Goal: Obtain resource: Download file/media

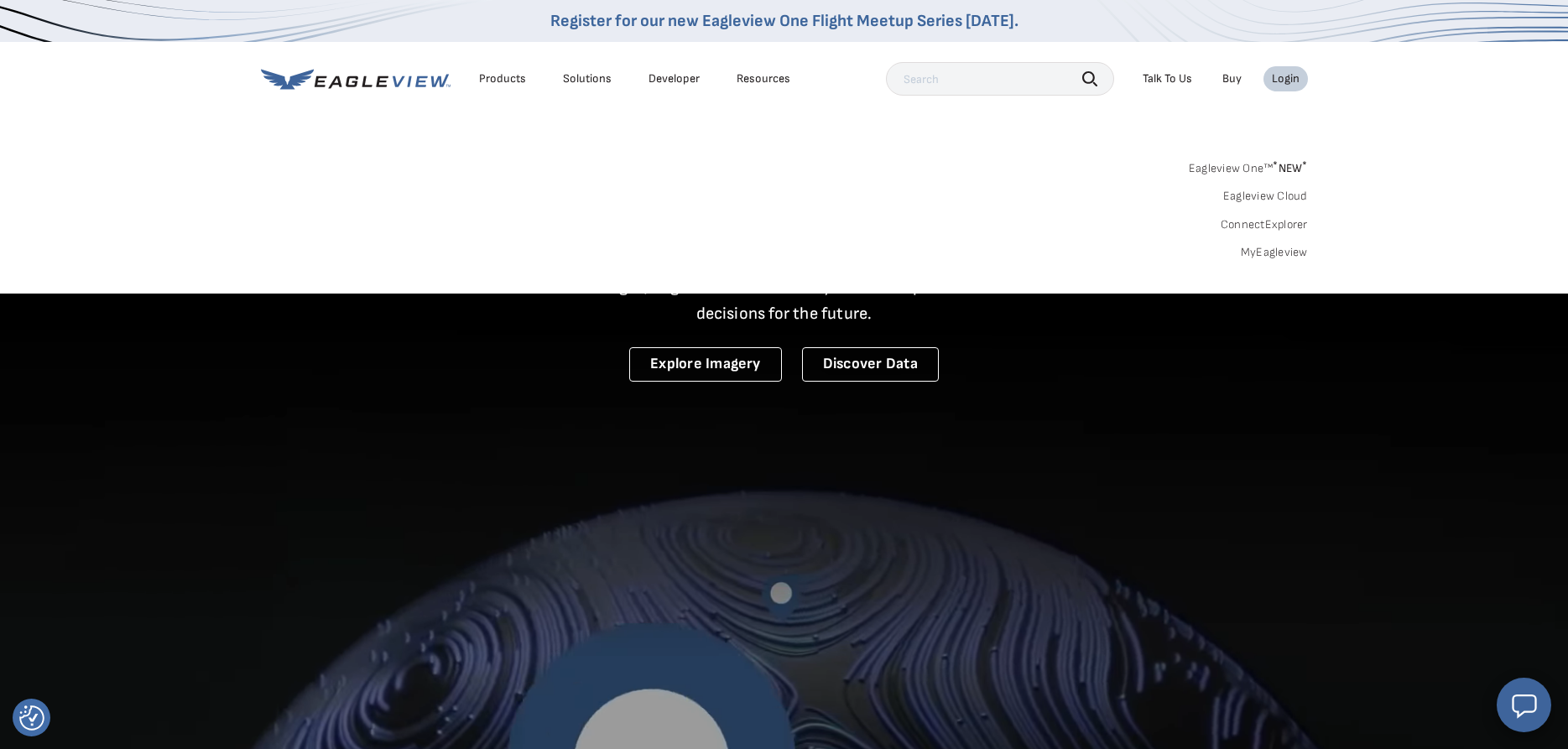
click at [1271, 252] on link "MyEagleview" at bounding box center [1274, 252] width 67 height 15
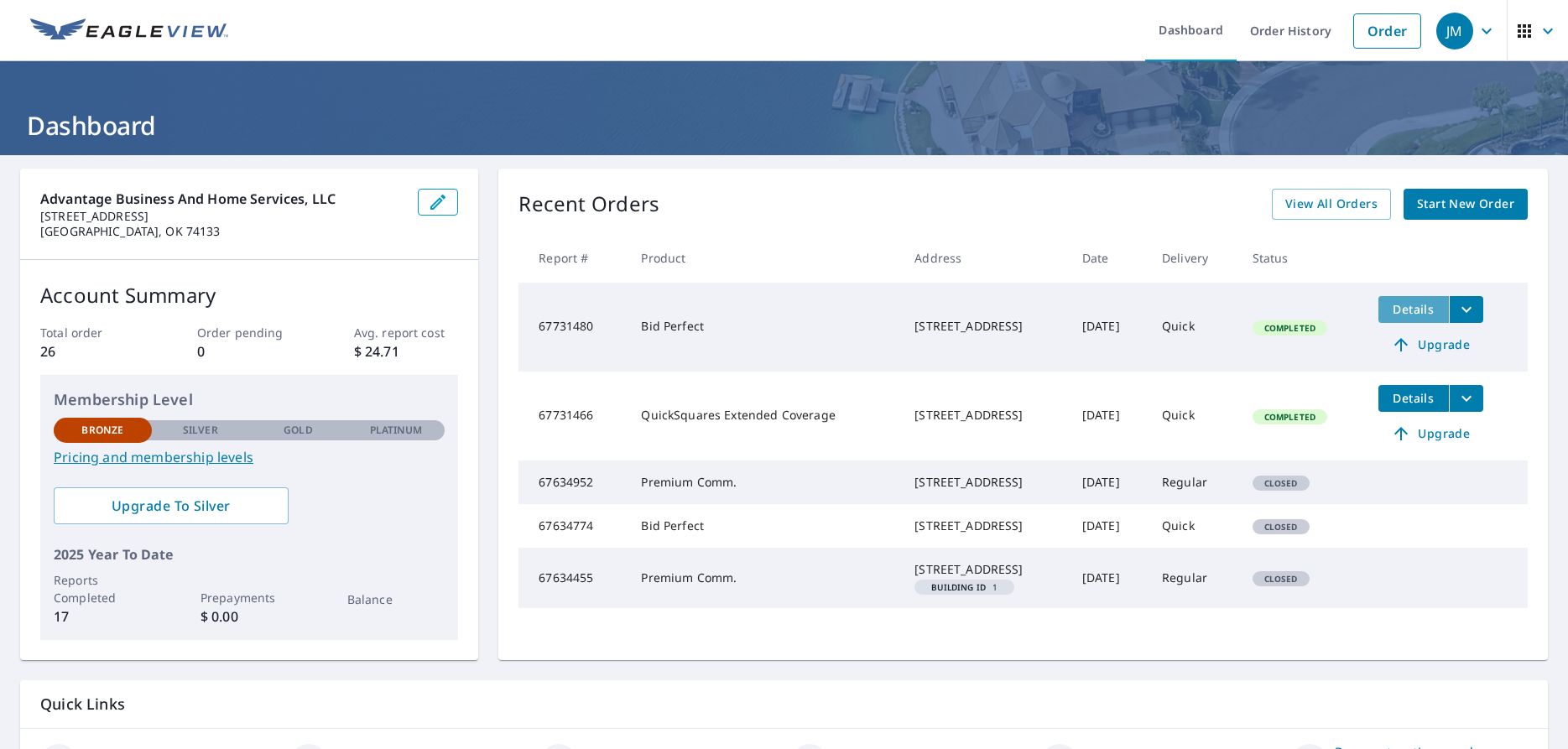
click at [1422, 319] on button "Details" at bounding box center [1413, 310] width 70 height 27
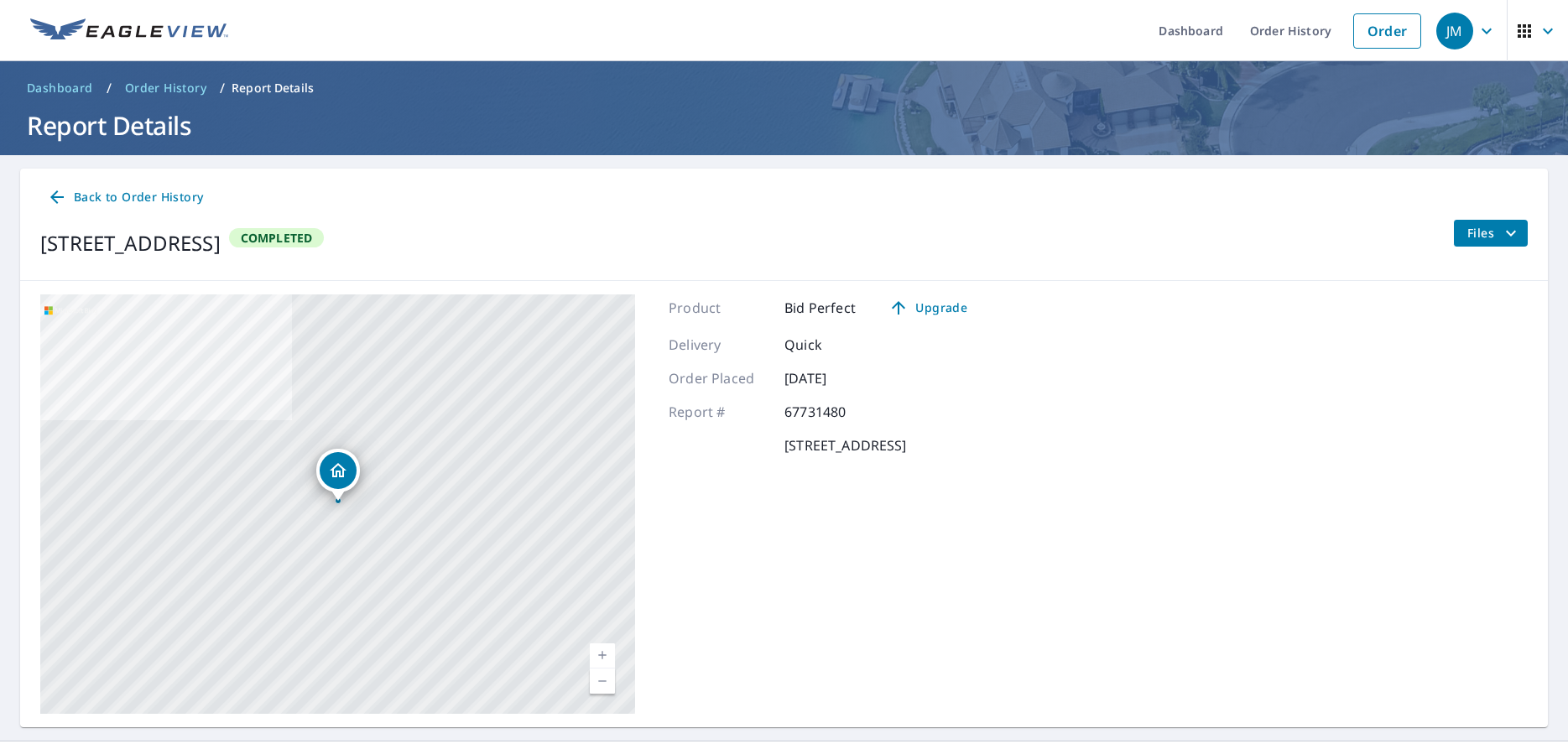
click at [1478, 234] on span "Files" at bounding box center [1494, 233] width 54 height 20
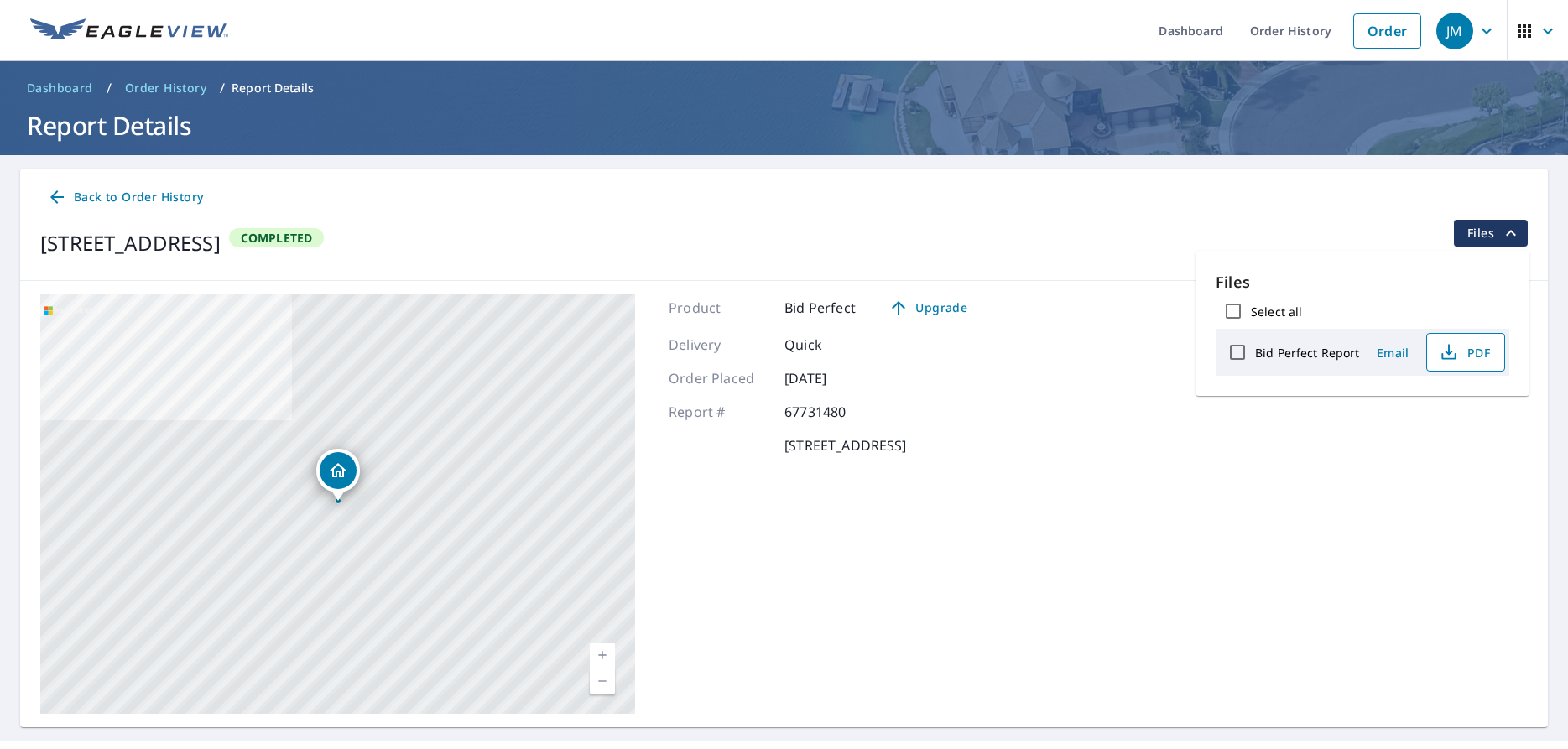
click at [1469, 351] on span "PDF" at bounding box center [1464, 352] width 54 height 20
